Goal: Complete application form

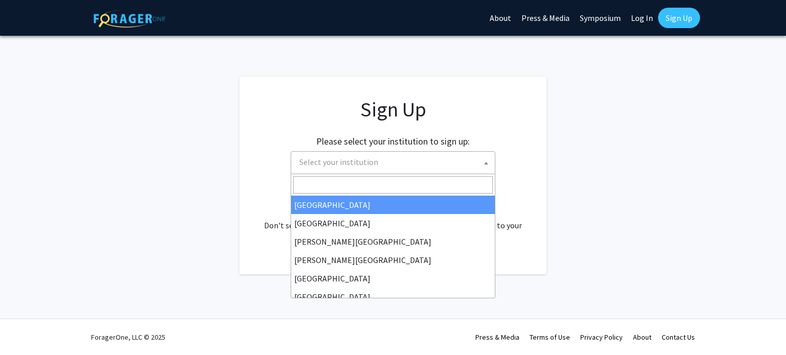
click at [359, 161] on span "Select your institution" at bounding box center [338, 162] width 79 height 10
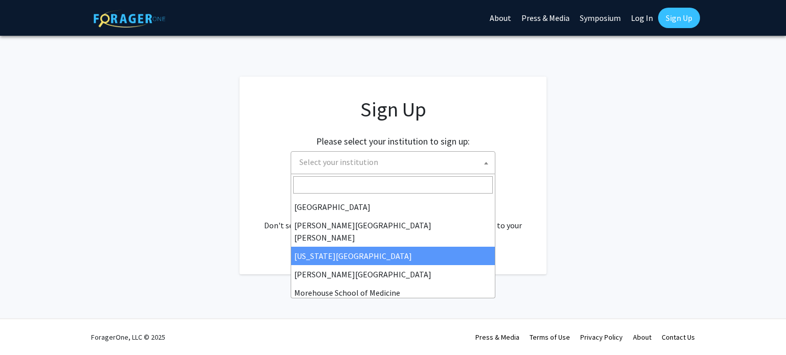
scroll to position [183, 0]
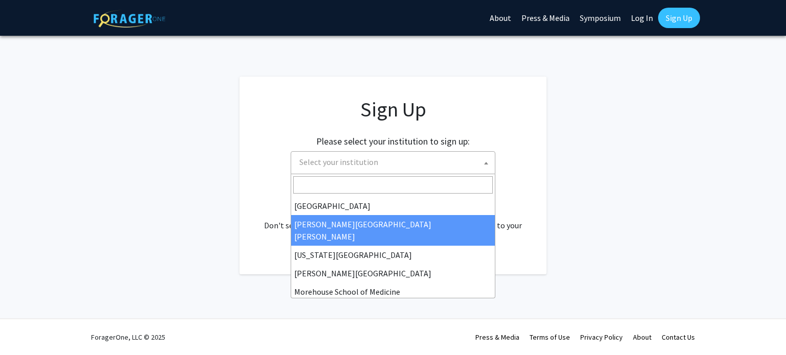
select select "1"
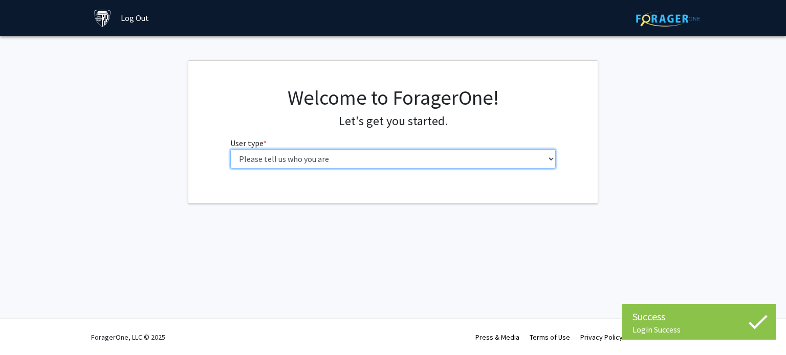
click at [428, 157] on select "Please tell us who you are Undergraduate Student Master's Student Doctoral Cand…" at bounding box center [393, 158] width 326 height 19
select select "2: masters"
click at [230, 149] on select "Please tell us who you are Undergraduate Student Master's Student Doctoral Cand…" at bounding box center [393, 158] width 326 height 19
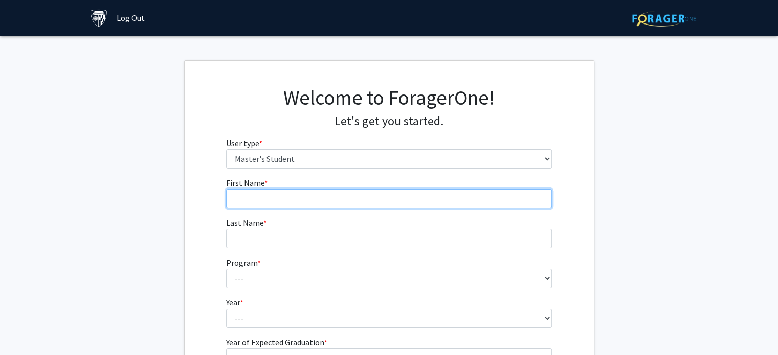
click at [377, 194] on input "First Name * required" at bounding box center [389, 198] width 326 height 19
type input "Zhengyang"
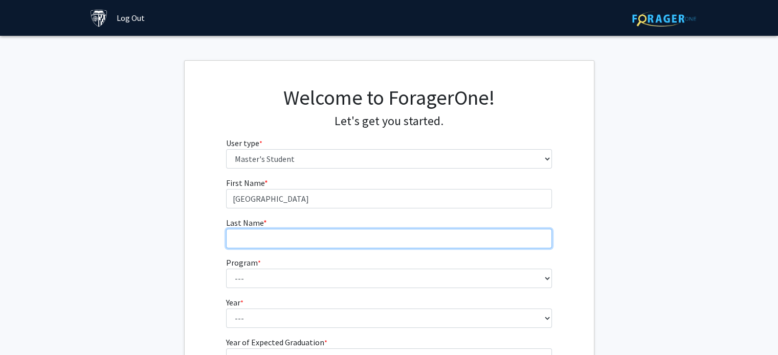
type input "Yin"
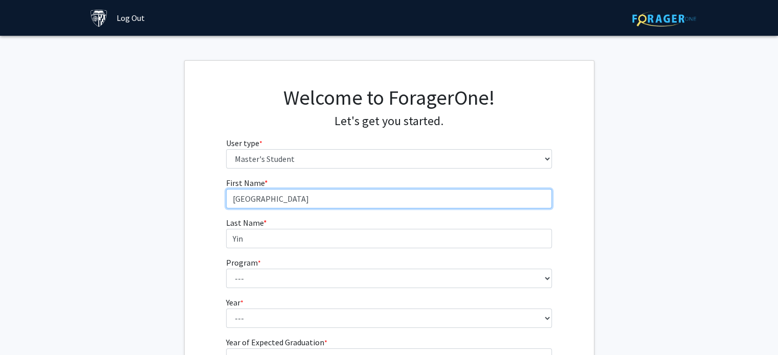
scroll to position [127, 0]
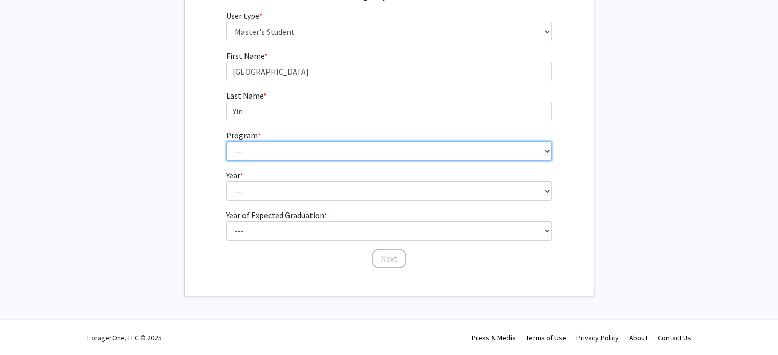
click at [279, 146] on select "--- Anatomy Education Applied and Computational Mathematics Applied Biomedical …" at bounding box center [389, 151] width 326 height 19
select select "114: 113"
click at [226, 142] on select "--- Anatomy Education Applied and Computational Mathematics Applied Biomedical …" at bounding box center [389, 151] width 326 height 19
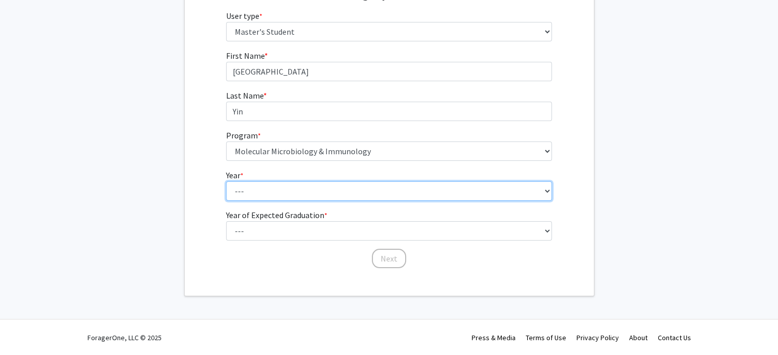
click at [285, 187] on select "--- First Year Second Year" at bounding box center [389, 191] width 326 height 19
click at [226, 182] on select "--- First Year Second Year" at bounding box center [389, 191] width 326 height 19
click at [279, 197] on select "--- First Year Second Year" at bounding box center [389, 191] width 326 height 19
select select "1: first_year"
click at [226, 182] on select "--- First Year Second Year" at bounding box center [389, 191] width 326 height 19
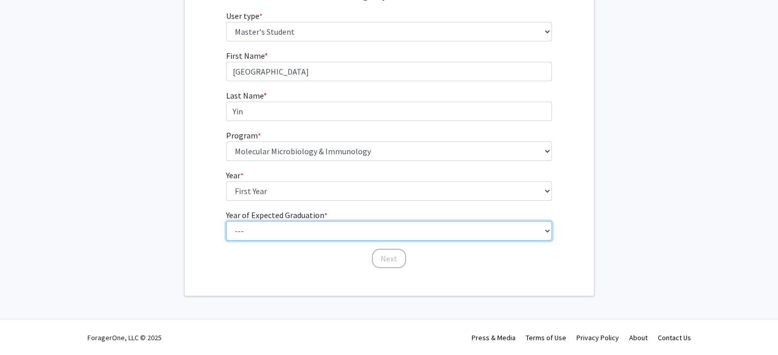
click at [273, 225] on select "--- 2025 2026 2027 2028 2029 2030 2031 2032 2033 2034" at bounding box center [389, 230] width 326 height 19
select select "3: 2027"
click at [226, 221] on select "--- 2025 2026 2027 2028 2029 2030 2031 2032 2033 2034" at bounding box center [389, 230] width 326 height 19
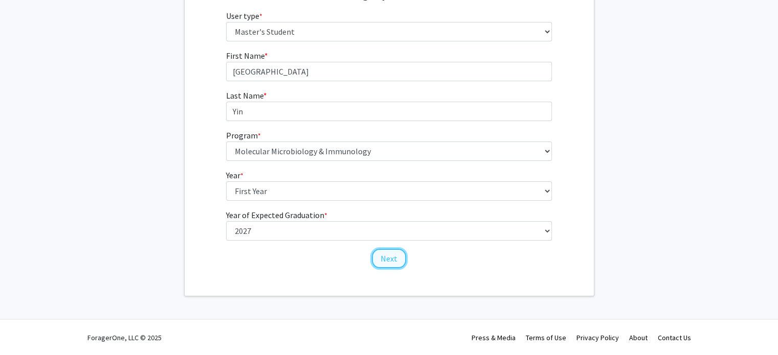
click at [387, 259] on button "Next" at bounding box center [389, 258] width 34 height 19
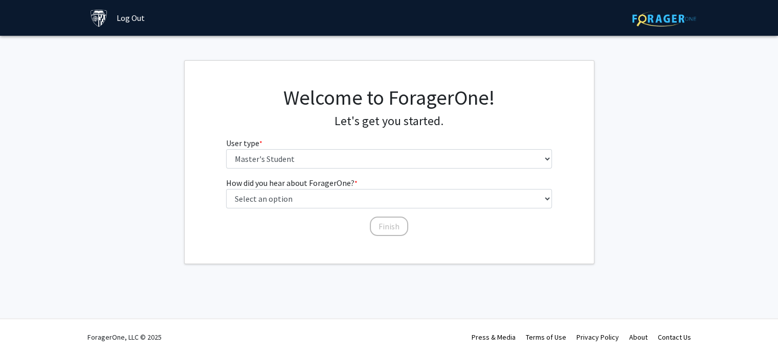
scroll to position [0, 0]
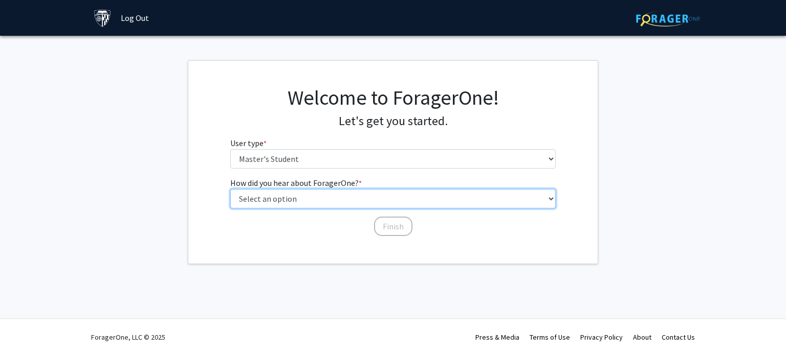
click at [344, 198] on select "Select an option Peer/student recommendation Faculty/staff recommendation Unive…" at bounding box center [393, 198] width 326 height 19
select select "3: university_website"
click at [230, 189] on select "Select an option Peer/student recommendation Faculty/staff recommendation Unive…" at bounding box center [393, 198] width 326 height 19
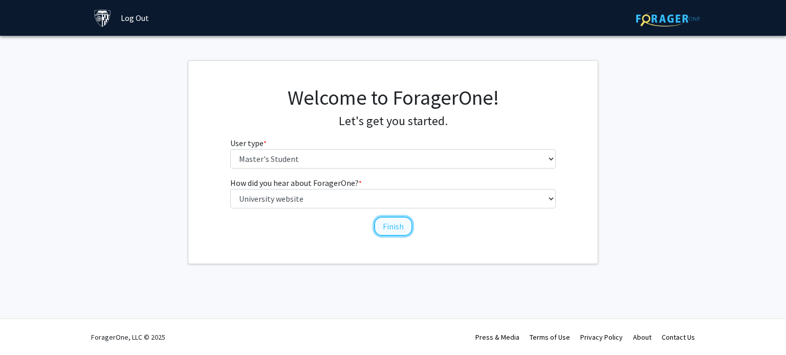
click at [387, 228] on button "Finish" at bounding box center [393, 226] width 38 height 19
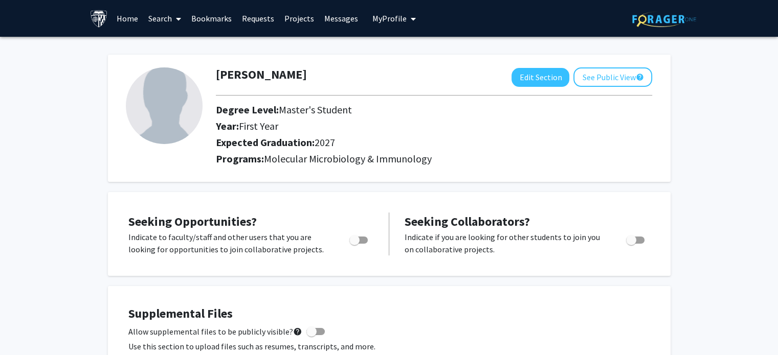
click at [126, 19] on link "Home" at bounding box center [128, 19] width 32 height 36
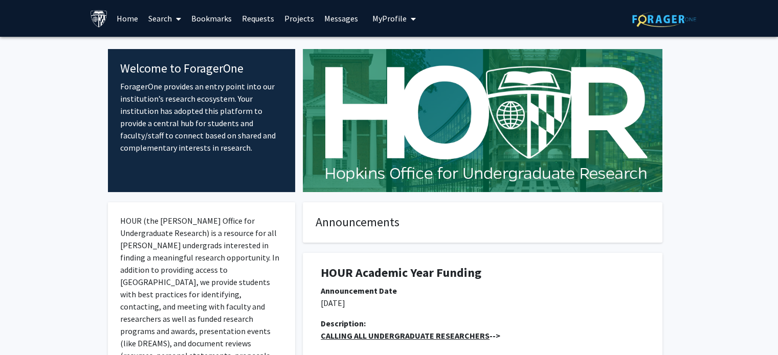
scroll to position [40, 0]
